Goal: Transaction & Acquisition: Purchase product/service

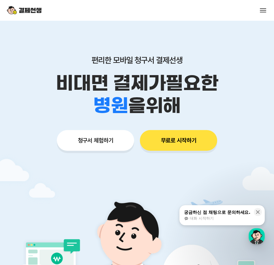
click at [118, 148] on button "청구서 체험하기" at bounding box center [95, 140] width 77 height 21
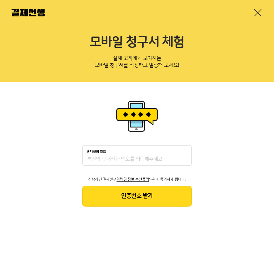
click at [112, 160] on input "휴대전화 번호" at bounding box center [137, 159] width 100 height 7
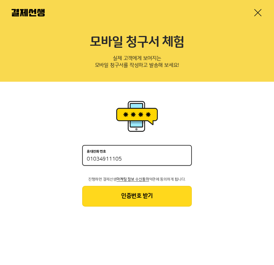
type input "01034911105"
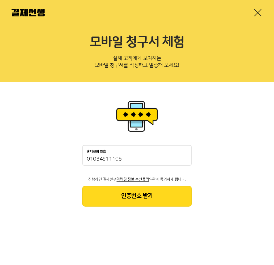
click at [127, 201] on button "인증번호 받기" at bounding box center [136, 196] width 109 height 21
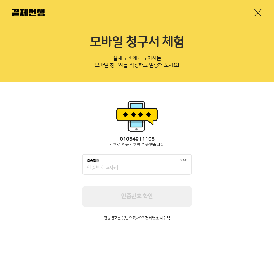
click at [120, 166] on input "인증번호 02:58" at bounding box center [137, 168] width 100 height 7
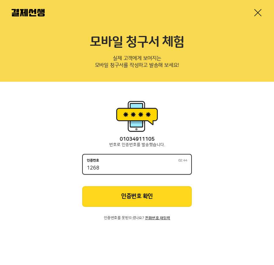
type input "1268"
click at [112, 193] on button "인증번호 확인" at bounding box center [136, 196] width 109 height 21
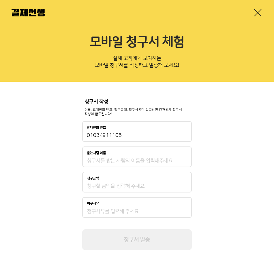
scroll to position [2, 0]
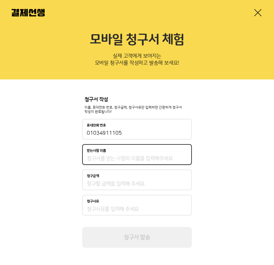
click at [103, 160] on input "받는사람 이름" at bounding box center [137, 158] width 100 height 7
type input "r김동현"
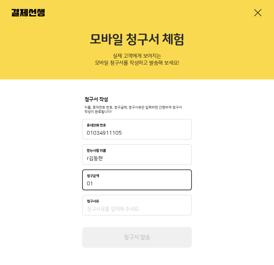
type input "0"
type input "1,000"
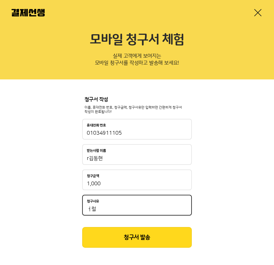
type input "ㅓ럴"
click at [93, 230] on button "청구서 발송" at bounding box center [136, 237] width 109 height 21
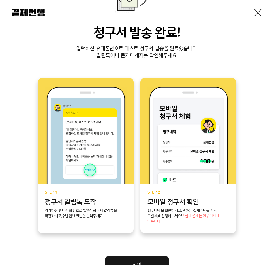
scroll to position [62, 0]
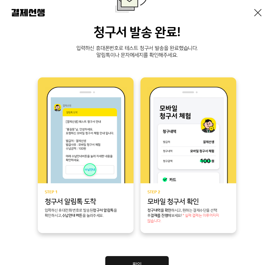
click at [36, 14] on img at bounding box center [28, 12] width 33 height 7
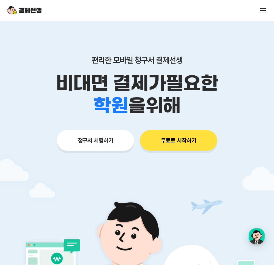
click at [259, 14] on div "서비스 소개 스토리 고객센터 매니저사이트 로그인 시작하기" at bounding box center [137, 10] width 274 height 21
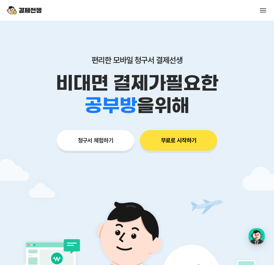
click at [262, 10] on button at bounding box center [263, 10] width 8 height 8
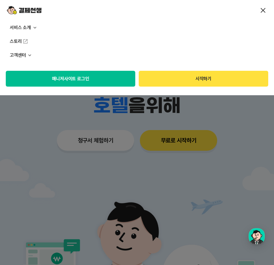
click at [44, 84] on button "매니저사이트 로그인" at bounding box center [70, 79] width 129 height 16
click at [19, 30] on p "서비스 소개" at bounding box center [137, 28] width 274 height 14
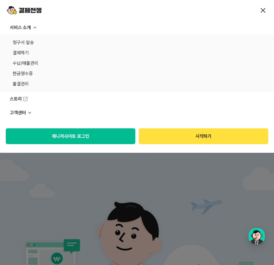
click at [28, 65] on link "수납/매출관리" at bounding box center [137, 63] width 248 height 8
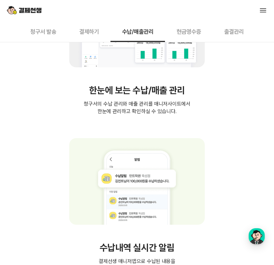
scroll to position [255, 0]
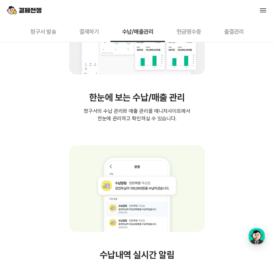
click at [188, 31] on button "현금영수증" at bounding box center [189, 31] width 48 height 21
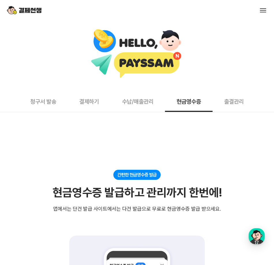
click at [84, 107] on button "결제하기" at bounding box center [89, 101] width 43 height 21
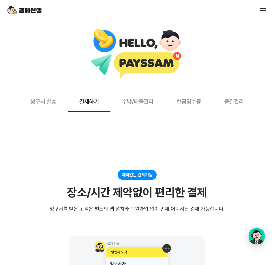
click at [44, 106] on button "청구서 발송" at bounding box center [43, 101] width 49 height 21
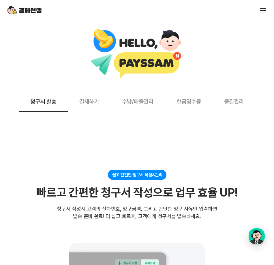
click at [93, 100] on button "결제하기" at bounding box center [89, 101] width 43 height 21
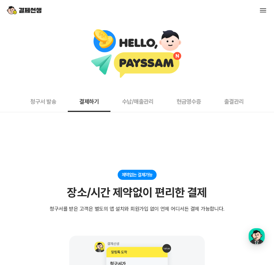
click at [236, 108] on button "출결관리" at bounding box center [233, 101] width 43 height 21
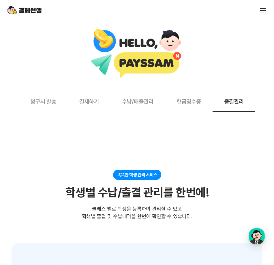
click at [187, 105] on button "현금영수증" at bounding box center [189, 101] width 48 height 21
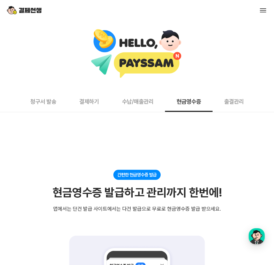
click at [126, 103] on button "수납/매출관리" at bounding box center [137, 101] width 54 height 21
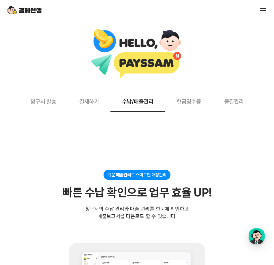
click at [99, 101] on button "결제하기" at bounding box center [89, 101] width 43 height 21
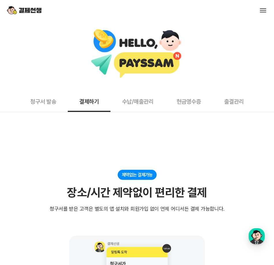
click at [141, 70] on div at bounding box center [137, 54] width 268 height 50
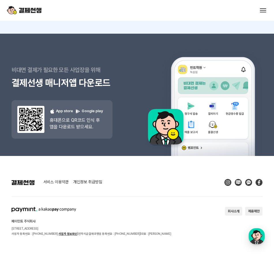
scroll to position [2518, 0]
click at [28, 208] on img at bounding box center [44, 209] width 65 height 5
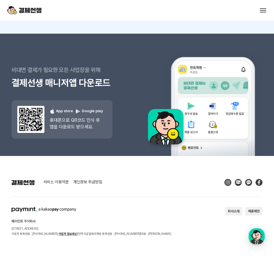
click at [233, 211] on button "회사소개" at bounding box center [233, 211] width 17 height 9
click at [267, 11] on div "서비스 소개 스토리 고객센터 매니저사이트 로그인 시작하기" at bounding box center [137, 10] width 274 height 21
click at [264, 10] on span at bounding box center [263, 10] width 6 height 1
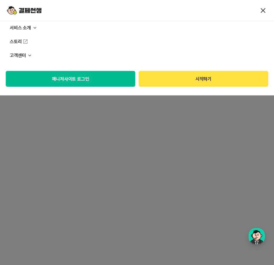
click at [21, 58] on p "고객센터" at bounding box center [137, 55] width 274 height 14
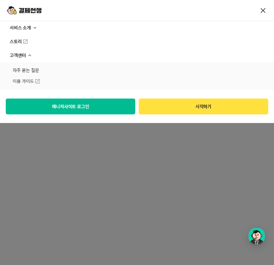
click at [25, 26] on p "서비스 소개" at bounding box center [137, 28] width 274 height 14
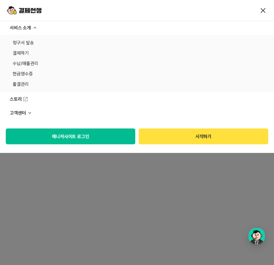
click at [23, 50] on link "결제하기" at bounding box center [137, 53] width 248 height 8
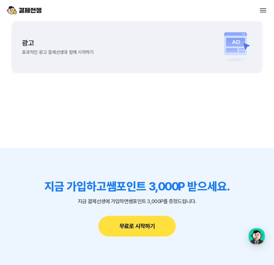
scroll to position [2176, 0]
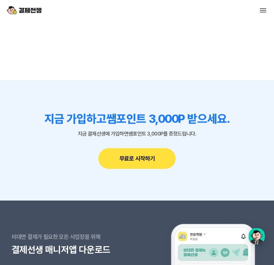
click at [26, 8] on img at bounding box center [24, 10] width 35 height 11
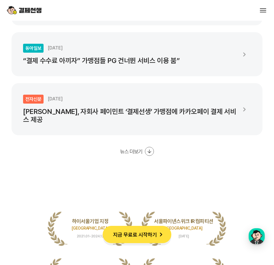
scroll to position [1102, 0]
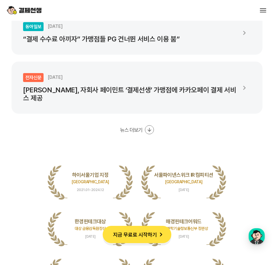
click at [156, 86] on p "[PERSON_NAME], 자회사 페이민트 ‘결제선생’ 가맹점에 카카오페이 결제 서비스 제공" at bounding box center [129, 94] width 213 height 16
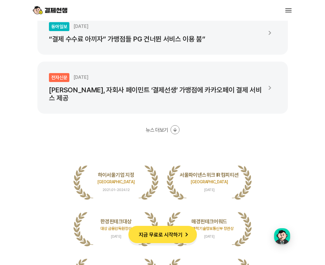
scroll to position [1101, 0]
